Goal: Transaction & Acquisition: Book appointment/travel/reservation

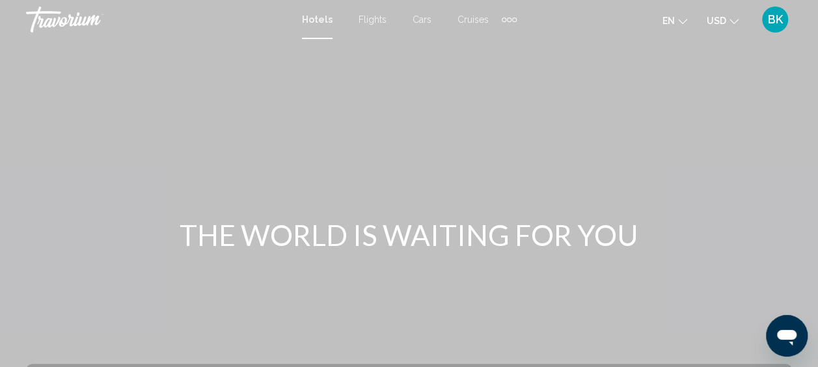
click at [508, 21] on div "Extra navigation items" at bounding box center [509, 20] width 5 height 5
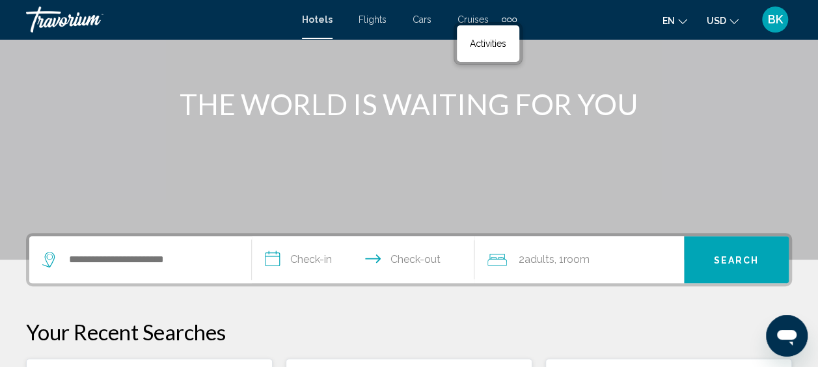
scroll to position [133, 0]
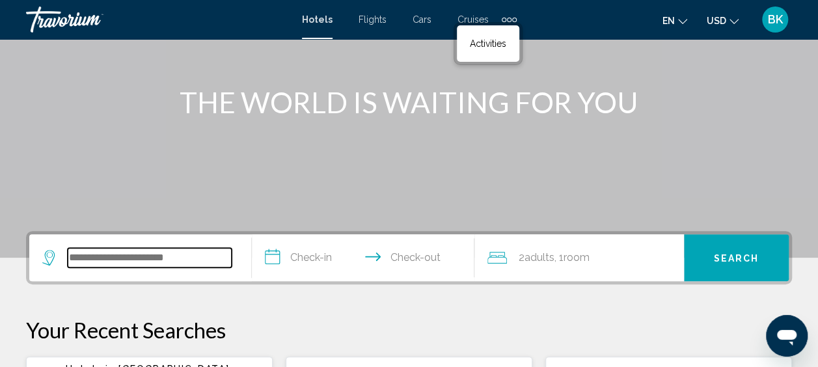
click at [101, 262] on input "Search widget" at bounding box center [150, 258] width 164 height 20
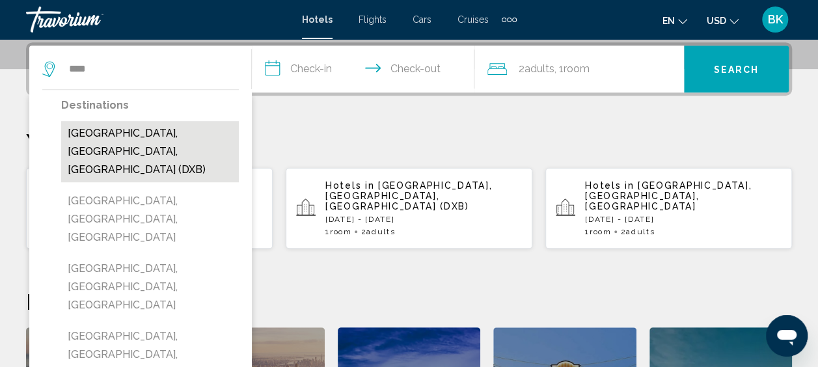
click at [126, 146] on button "Dubai, Dubai Emirate, United Arab Emirates (DXB)" at bounding box center [150, 151] width 178 height 61
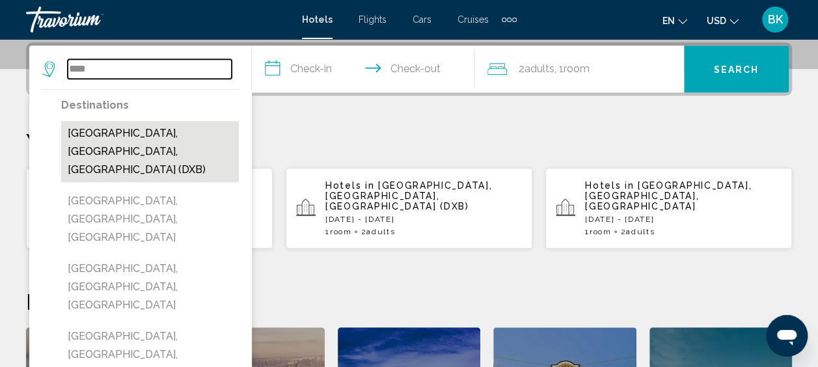
type input "**********"
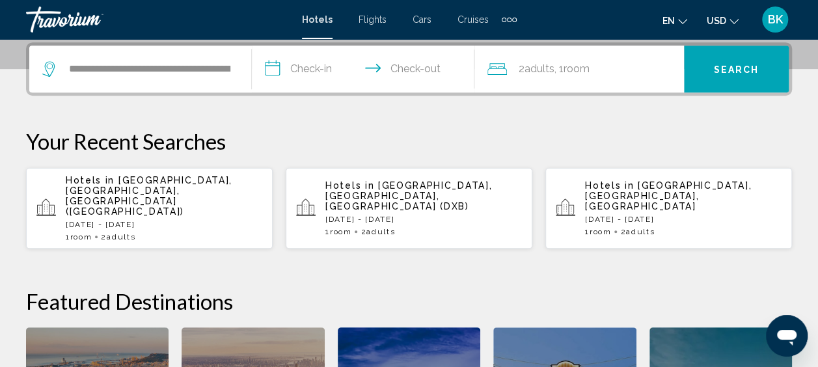
click at [306, 74] on input "**********" at bounding box center [366, 71] width 228 height 51
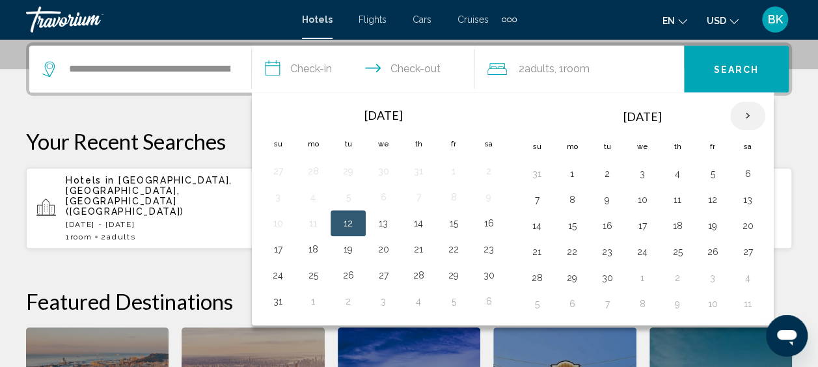
click at [741, 105] on th "Next month" at bounding box center [748, 116] width 35 height 29
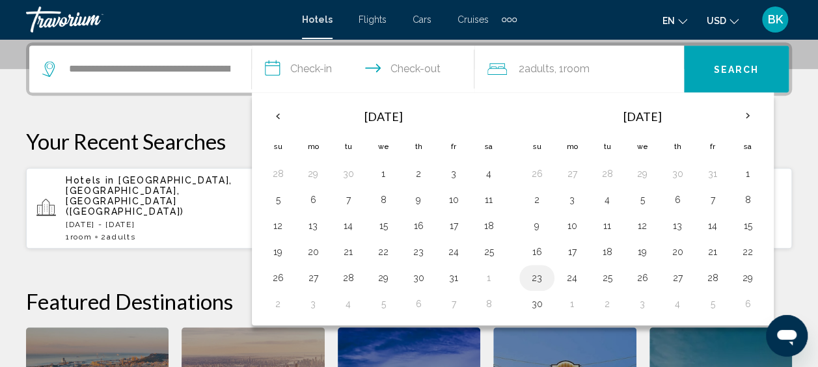
click at [527, 271] on button "23" at bounding box center [537, 278] width 21 height 18
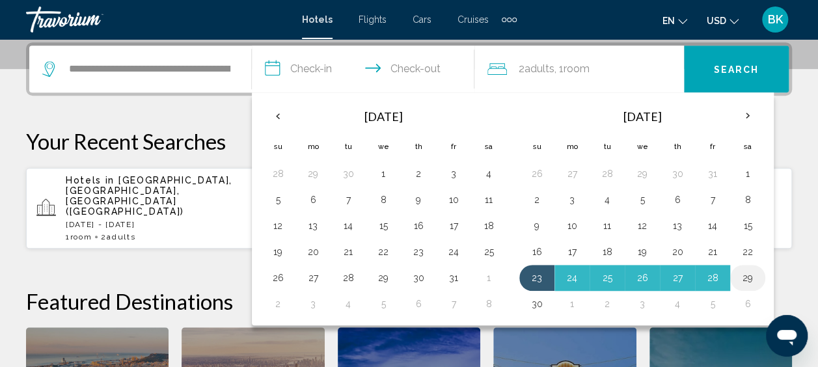
click at [747, 272] on button "29" at bounding box center [748, 278] width 21 height 18
type input "**********"
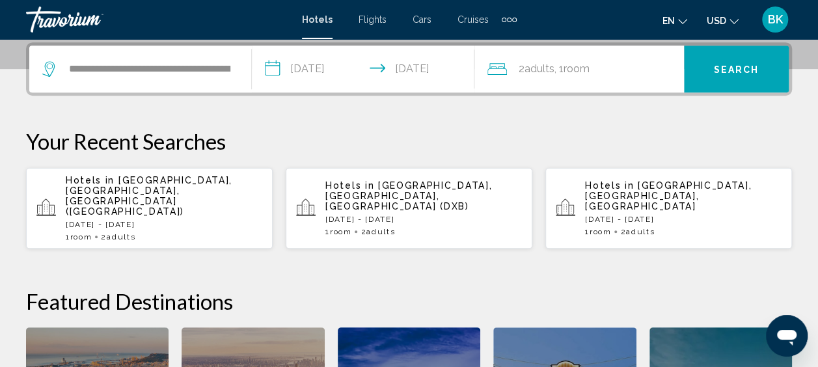
click at [734, 76] on button "Search" at bounding box center [736, 69] width 105 height 47
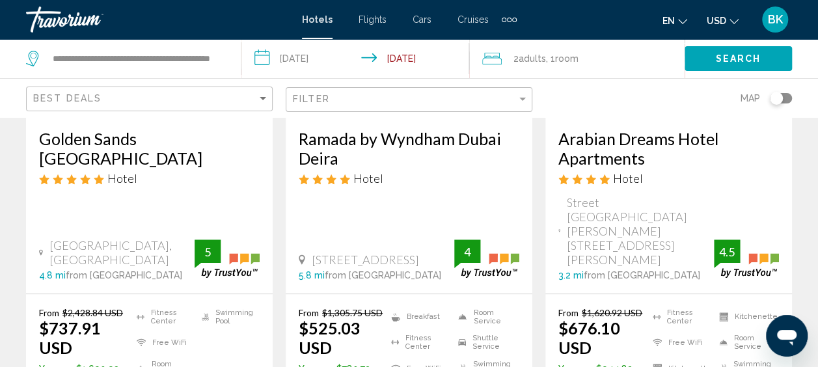
scroll to position [247, 0]
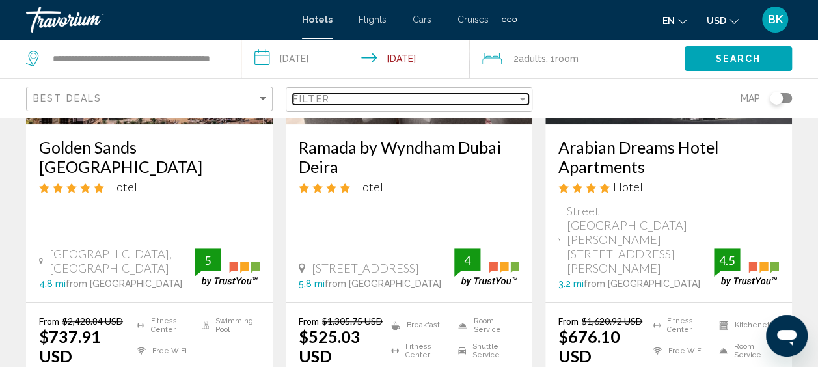
click at [421, 95] on div "Filter" at bounding box center [405, 99] width 224 height 10
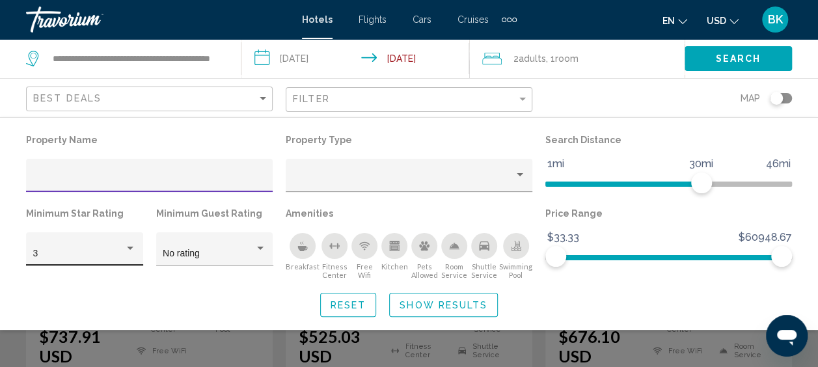
click at [94, 248] on div "3" at bounding box center [85, 253] width 104 height 27
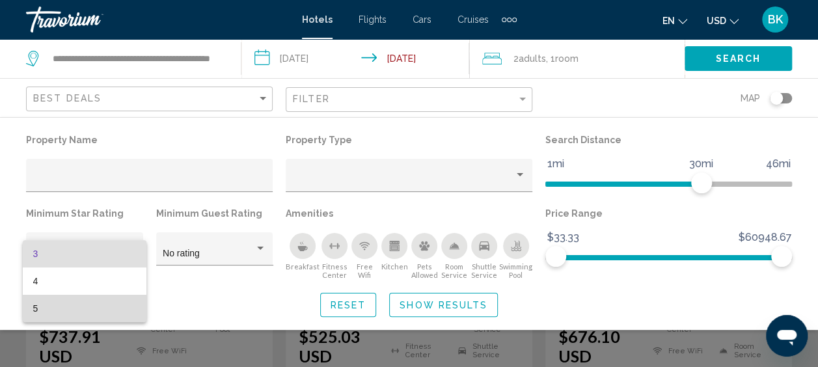
click at [73, 309] on span "5" at bounding box center [84, 308] width 103 height 27
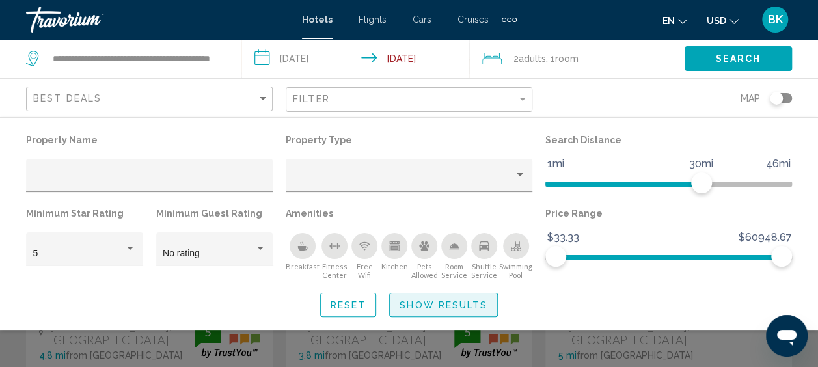
click at [457, 304] on span "Show Results" at bounding box center [444, 305] width 88 height 10
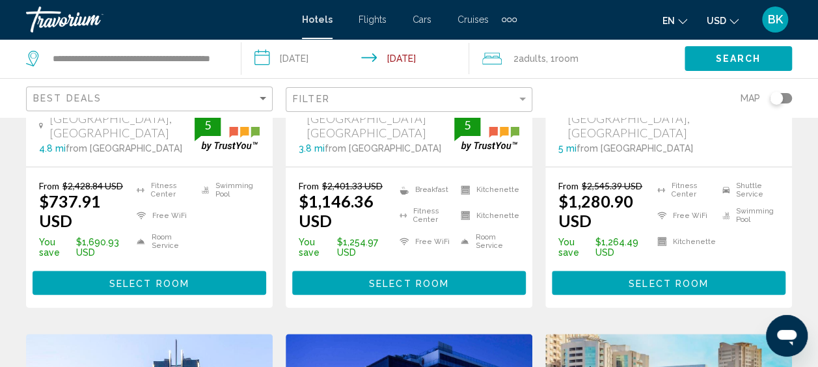
scroll to position [425, 0]
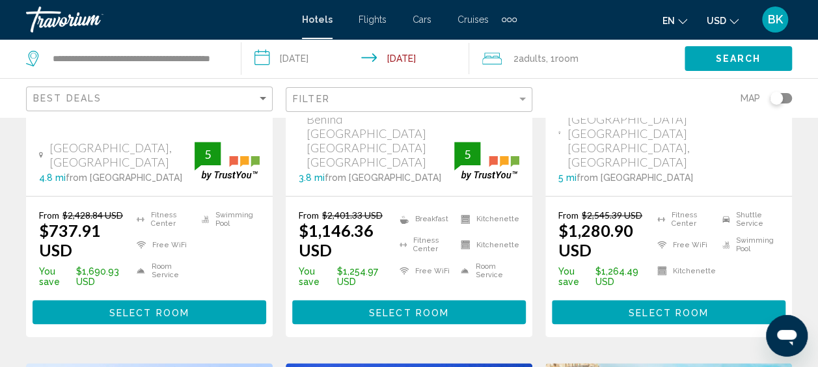
click at [472, 21] on span "Cruises" at bounding box center [473, 19] width 31 height 10
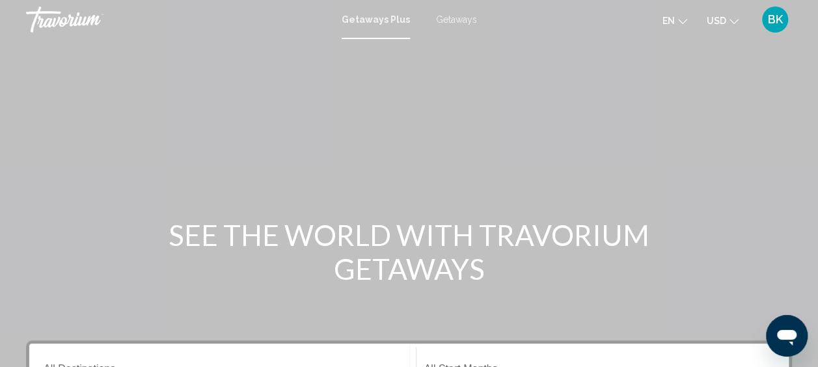
click at [445, 20] on span "Getaways" at bounding box center [456, 19] width 41 height 10
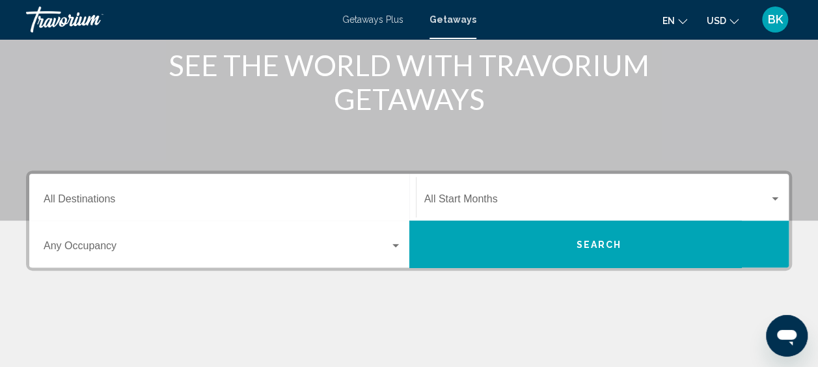
scroll to position [171, 0]
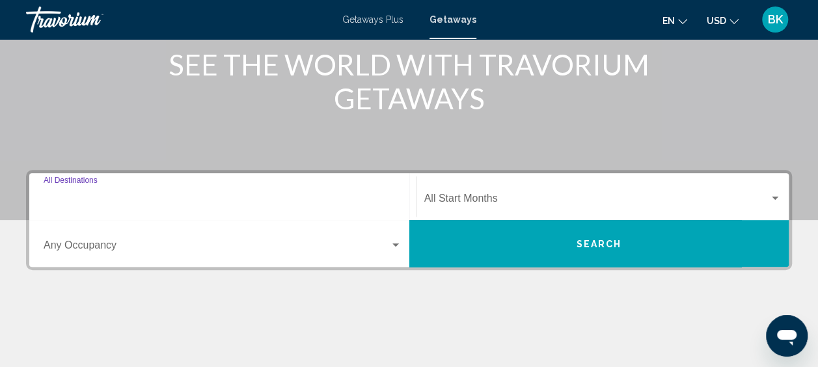
click at [122, 197] on input "Destination All Destinations" at bounding box center [223, 201] width 358 height 12
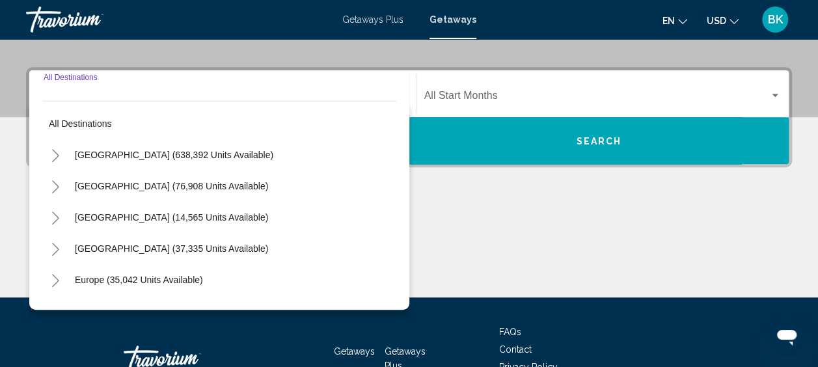
scroll to position [298, 0]
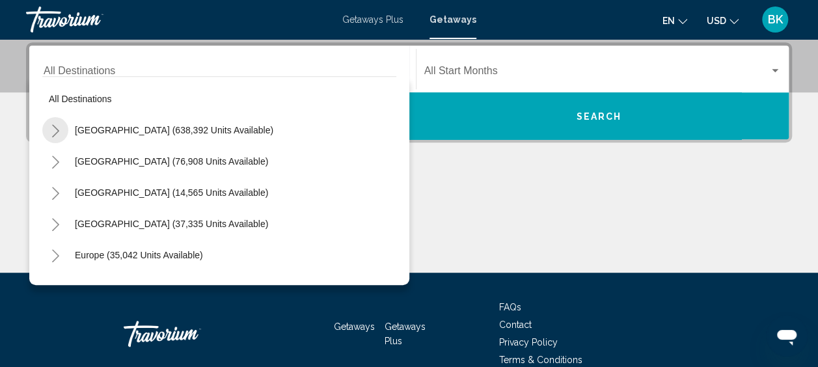
click at [59, 129] on icon "Toggle United States (638,392 units available)" at bounding box center [56, 130] width 10 height 13
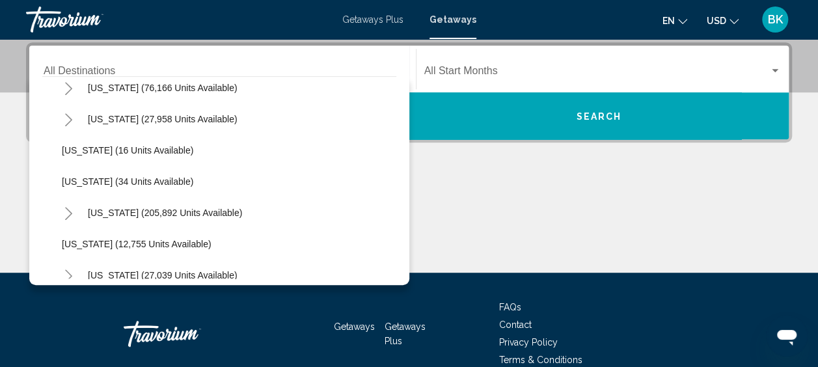
scroll to position [170, 0]
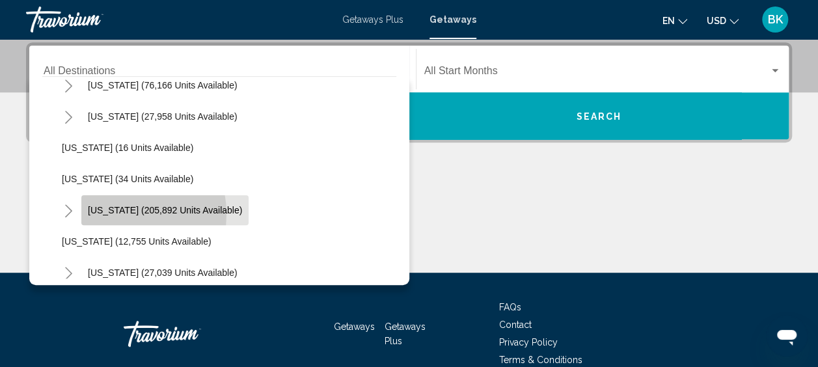
click at [111, 214] on span "[US_STATE] (205,892 units available)" at bounding box center [165, 210] width 154 height 10
type input "**********"
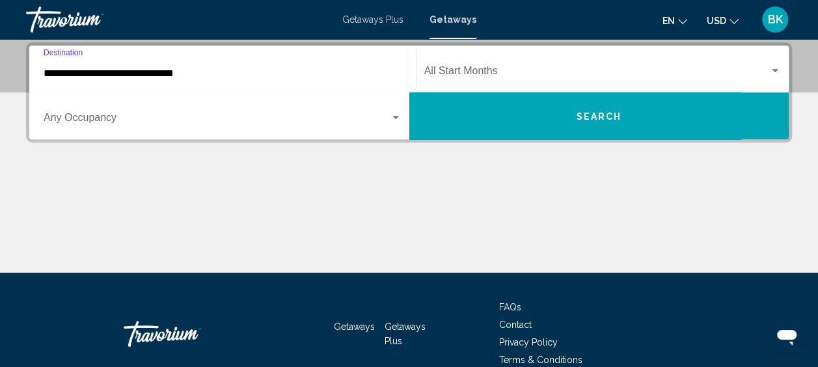
click at [221, 117] on span "Search widget" at bounding box center [217, 121] width 346 height 12
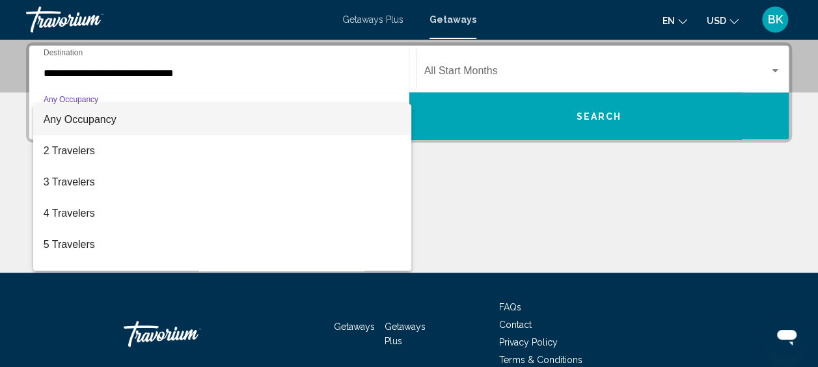
click at [438, 72] on div at bounding box center [409, 183] width 818 height 367
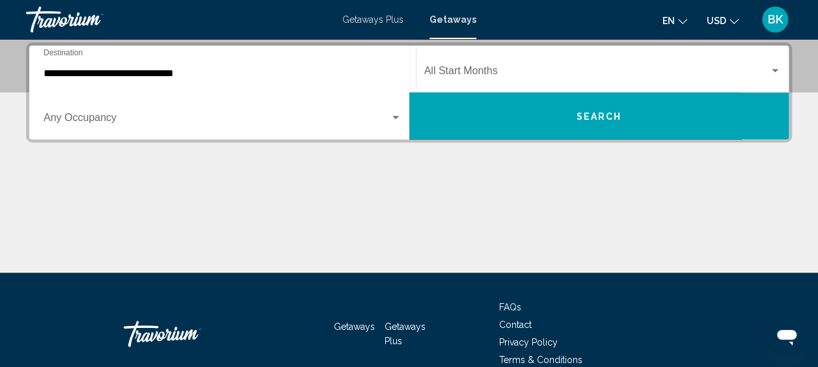
click at [477, 64] on div "Start Month All Start Months" at bounding box center [603, 69] width 357 height 41
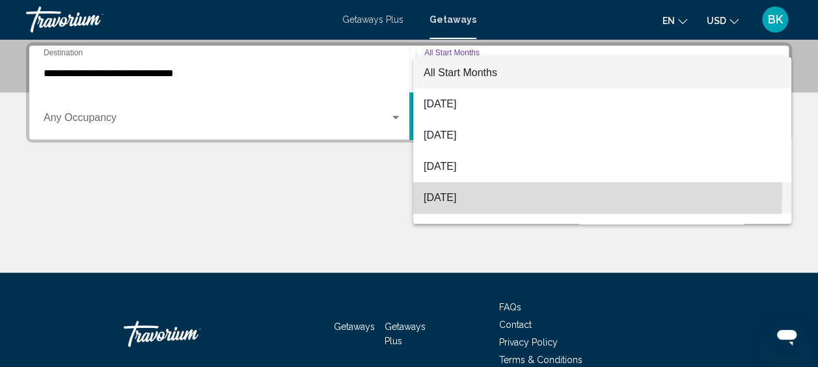
click at [467, 191] on span "[DATE]" at bounding box center [602, 197] width 357 height 31
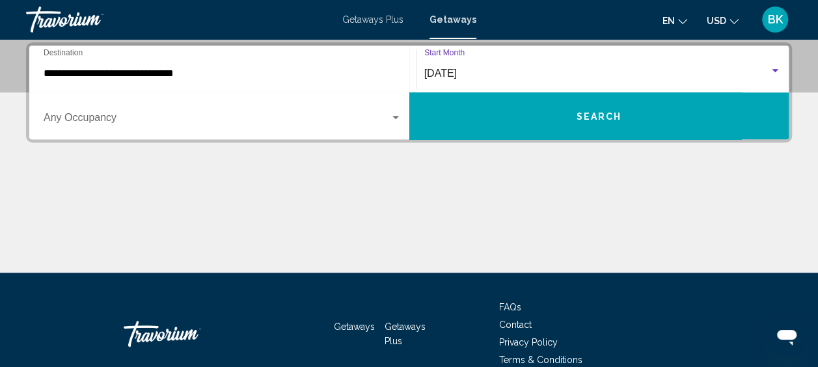
click at [689, 115] on button "Search" at bounding box center [600, 115] width 380 height 47
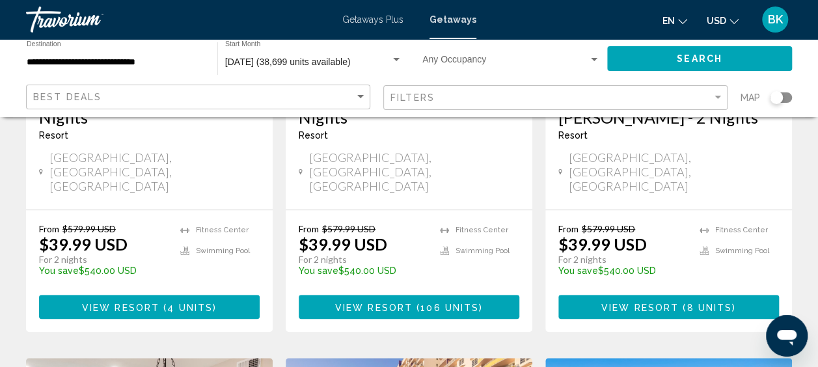
scroll to position [257, 0]
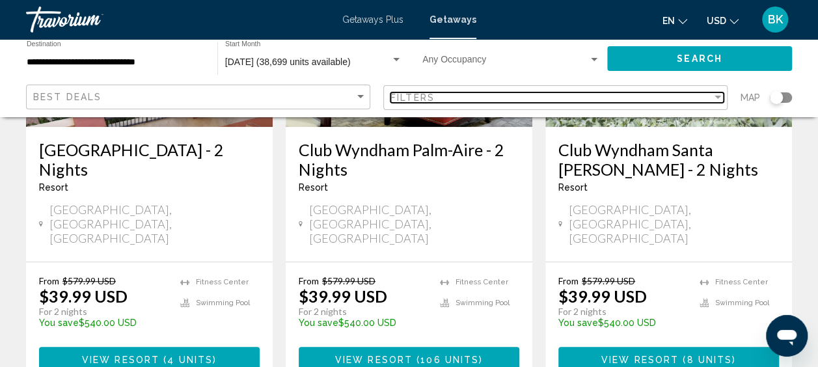
click at [479, 100] on div "Filters" at bounding box center [552, 97] width 322 height 10
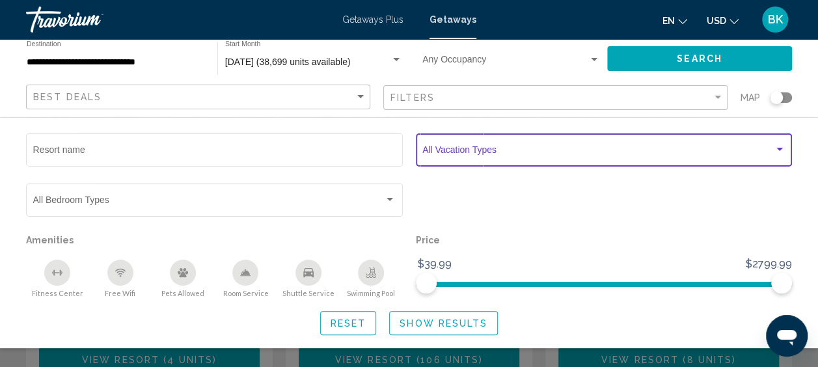
click at [462, 154] on span "Search widget" at bounding box center [599, 152] width 352 height 10
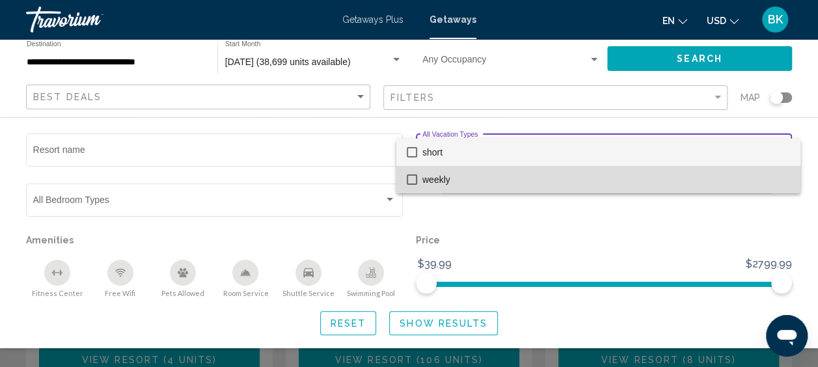
click at [456, 178] on span "weekly" at bounding box center [607, 179] width 368 height 27
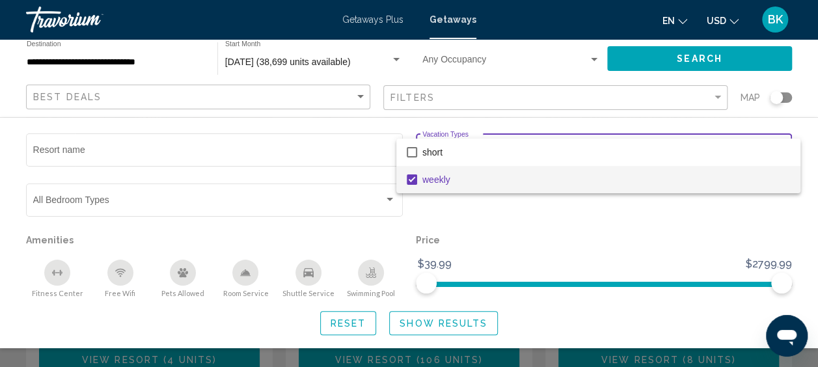
click at [430, 326] on div at bounding box center [409, 183] width 818 height 367
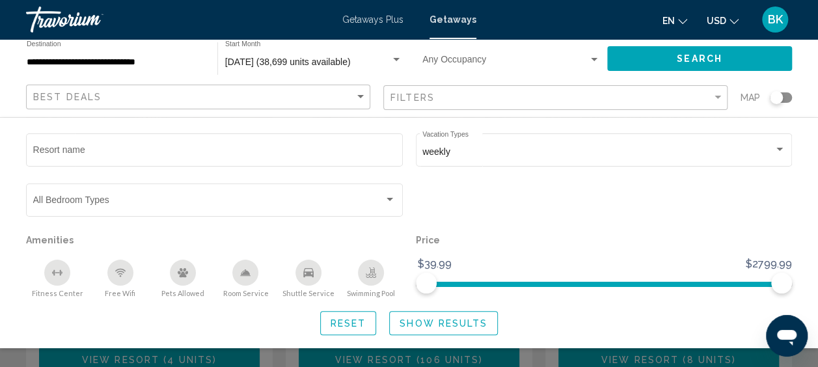
click at [430, 326] on span "Show Results" at bounding box center [444, 323] width 88 height 10
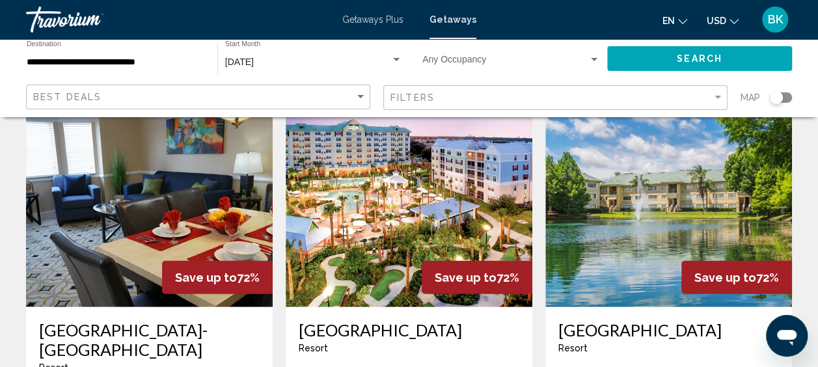
scroll to position [1553, 0]
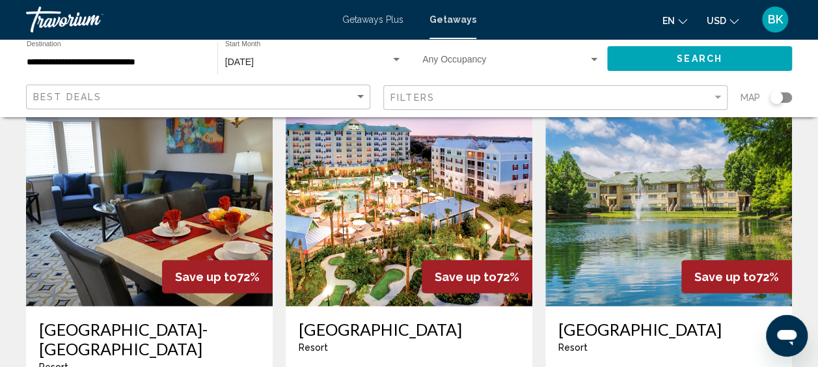
click at [370, 191] on img "Main content" at bounding box center [409, 202] width 247 height 208
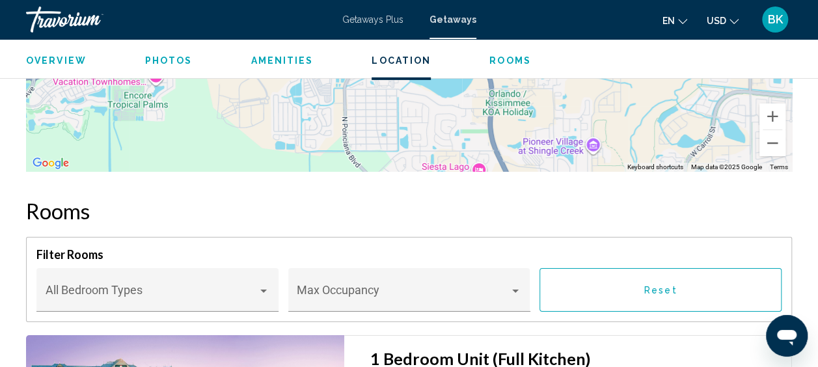
scroll to position [2156, 0]
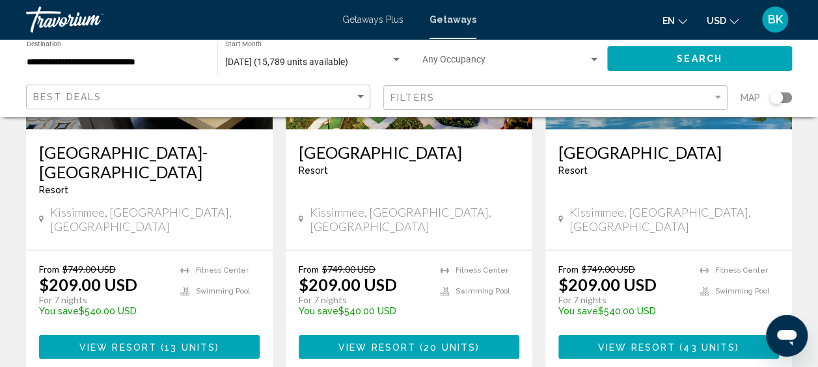
scroll to position [1729, 0]
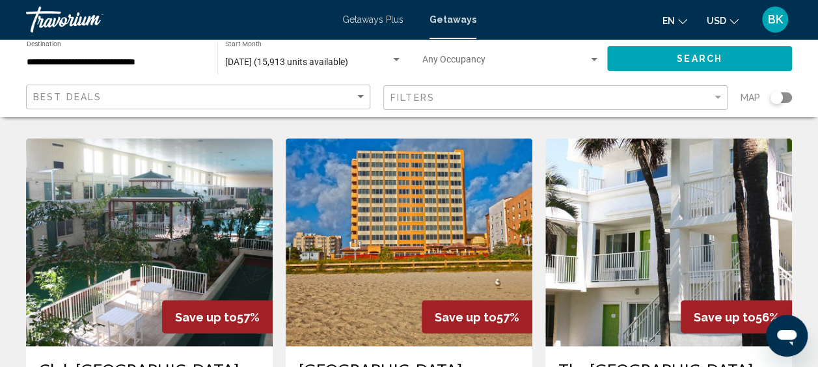
scroll to position [1007, 0]
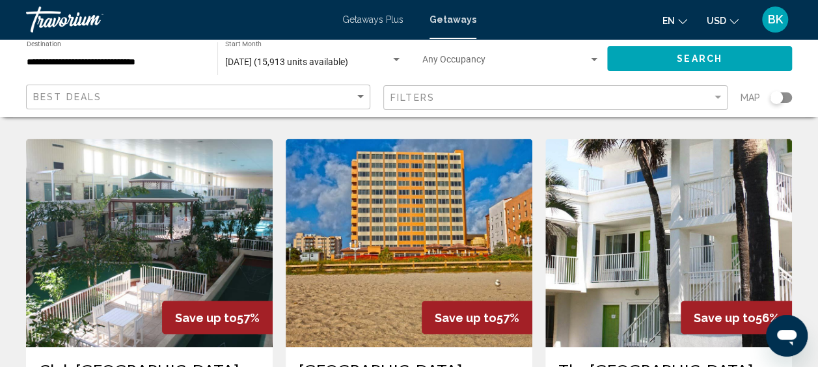
click at [430, 199] on img "Main content" at bounding box center [409, 243] width 247 height 208
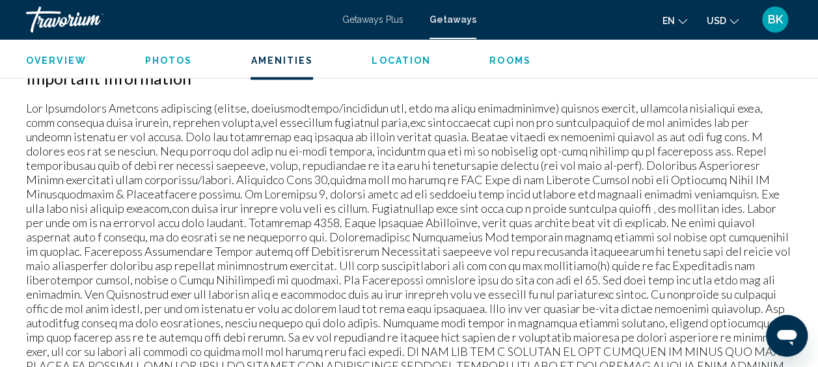
scroll to position [1356, 0]
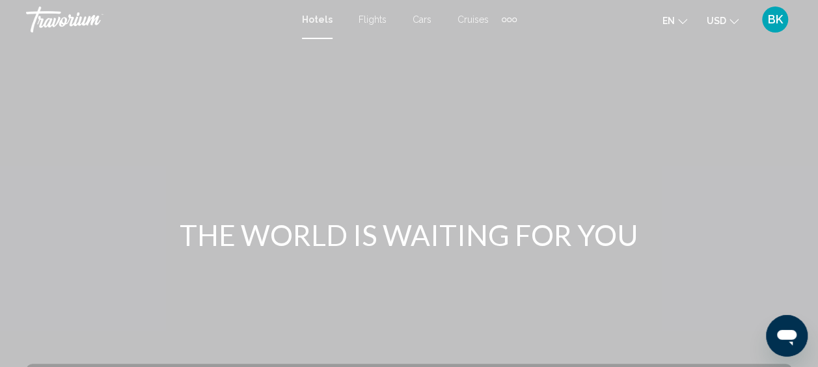
click at [472, 22] on span "Cruises" at bounding box center [473, 19] width 31 height 10
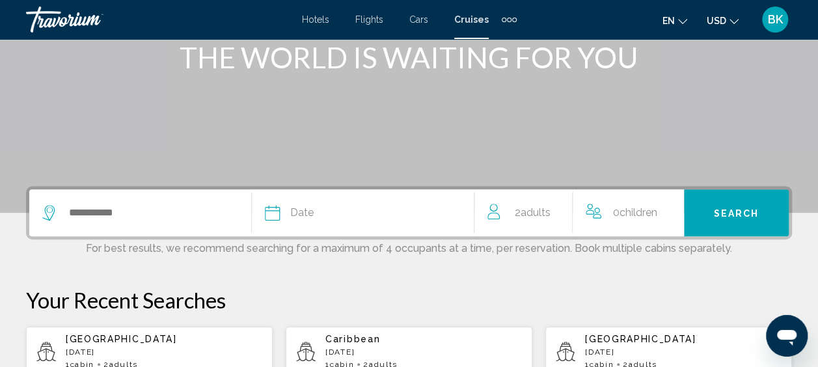
scroll to position [180, 0]
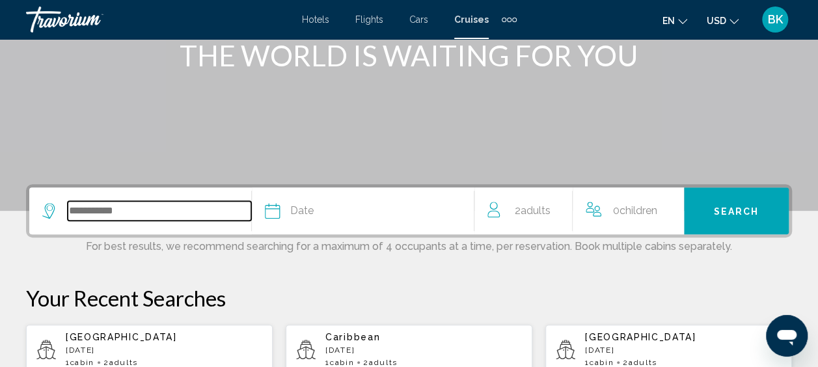
click at [124, 212] on input "Search widget" at bounding box center [160, 211] width 184 height 20
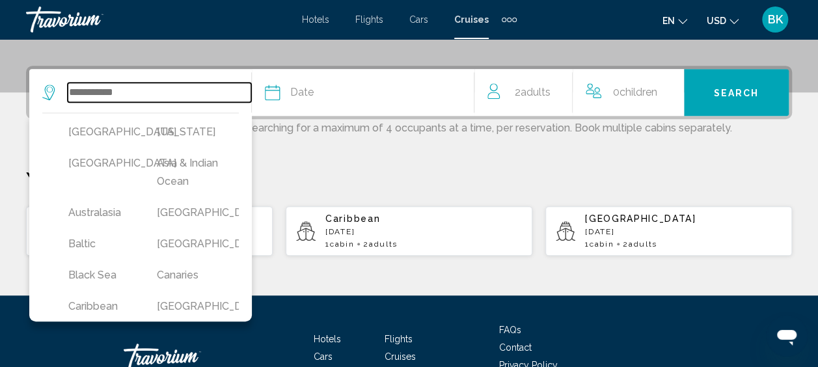
scroll to position [322, 0]
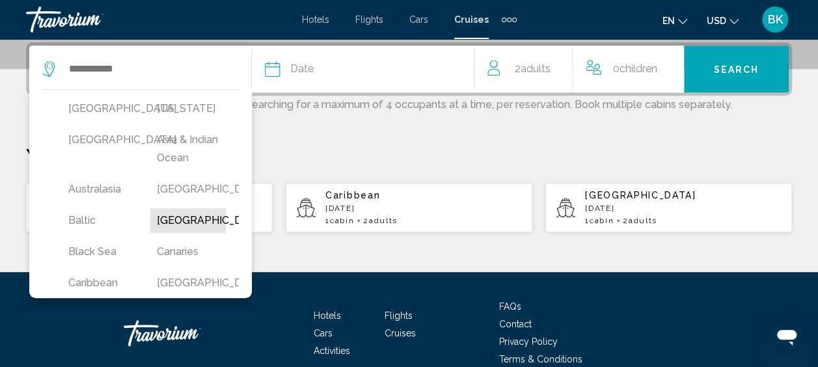
click at [173, 233] on button "Bermuda" at bounding box center [188, 220] width 76 height 25
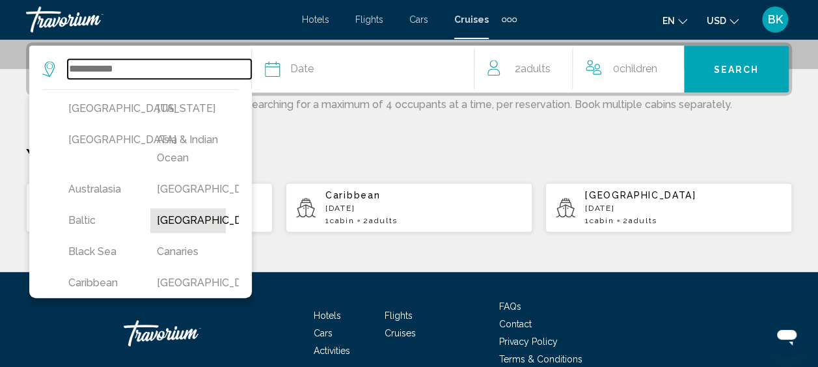
type input "*******"
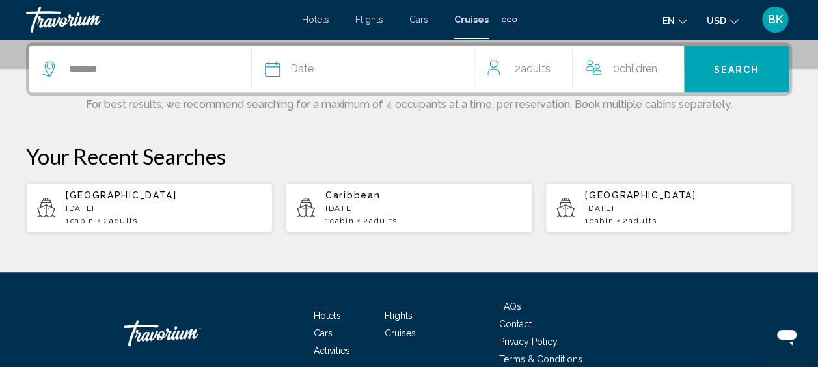
click at [352, 72] on div "Date" at bounding box center [369, 69] width 209 height 18
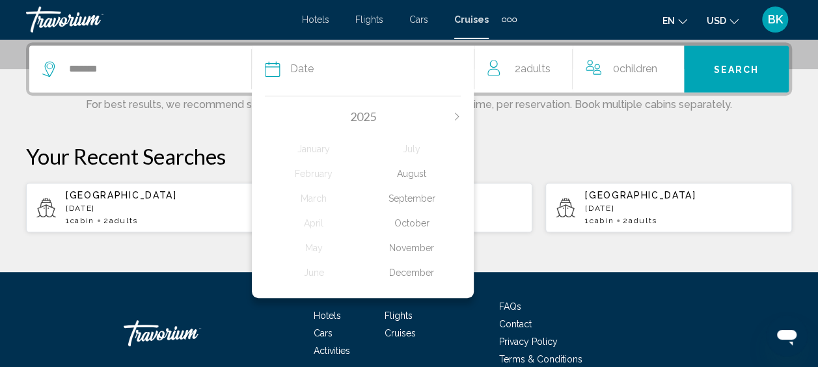
click at [408, 220] on div "October" at bounding box center [412, 223] width 98 height 23
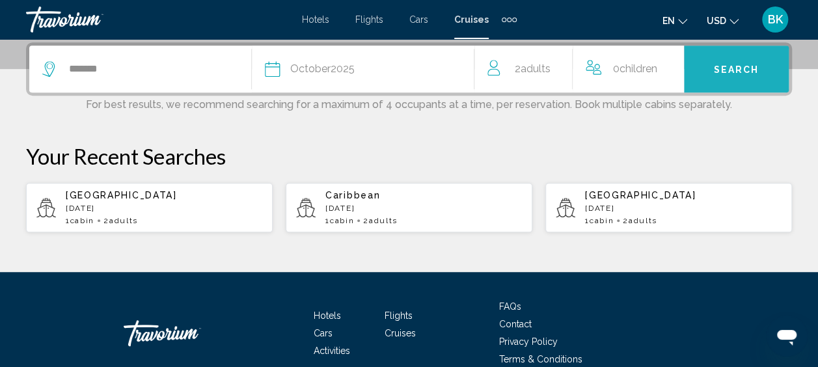
click at [727, 65] on span "Search" at bounding box center [737, 69] width 46 height 10
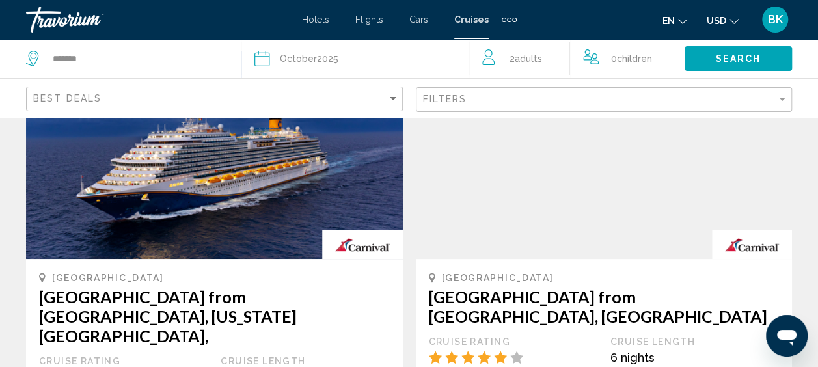
scroll to position [96, 0]
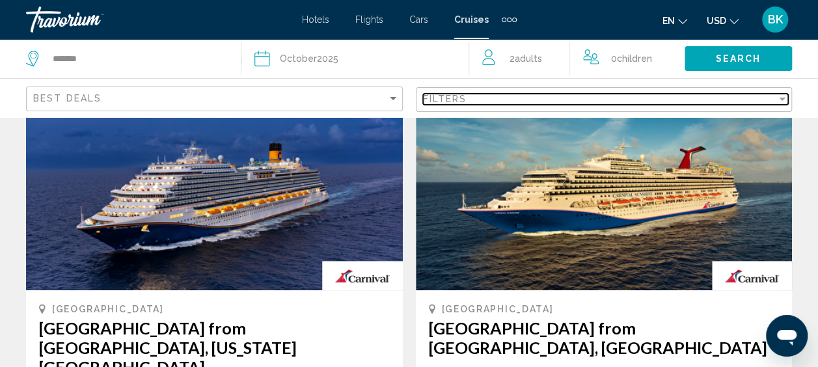
click at [535, 95] on div "Filters" at bounding box center [600, 99] width 354 height 10
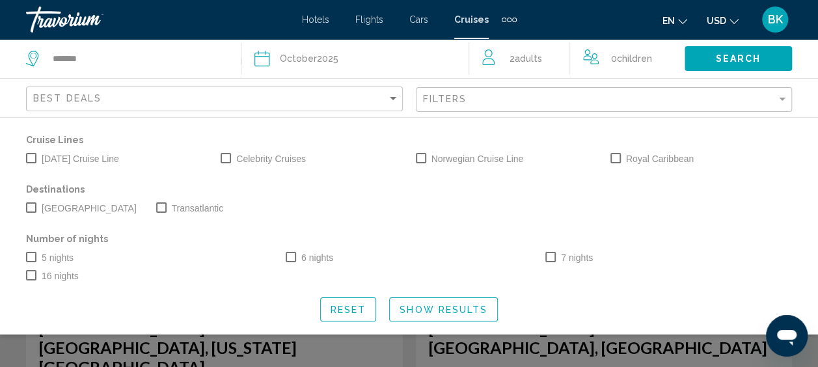
click at [616, 158] on span "Search widget" at bounding box center [616, 158] width 10 height 10
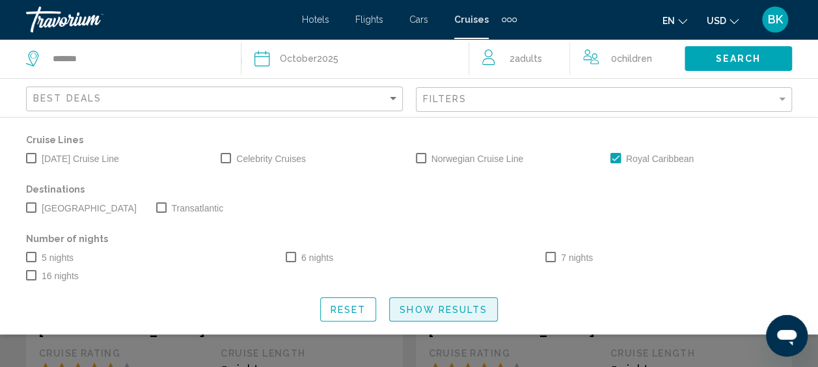
click at [428, 312] on span "Show Results" at bounding box center [444, 310] width 88 height 10
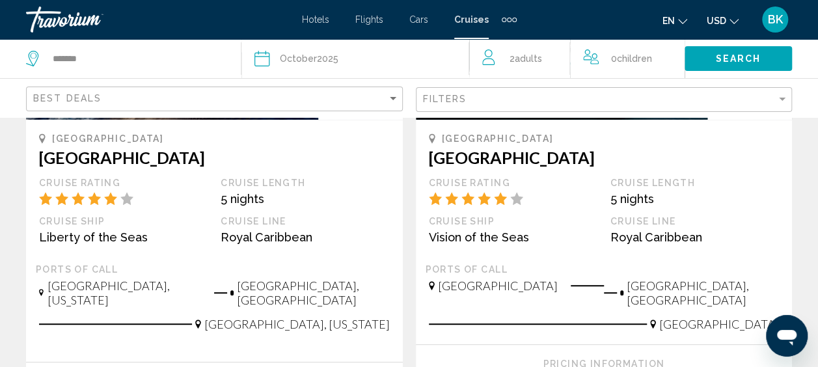
scroll to position [218, 0]
